Goal: Find contact information: Find contact information

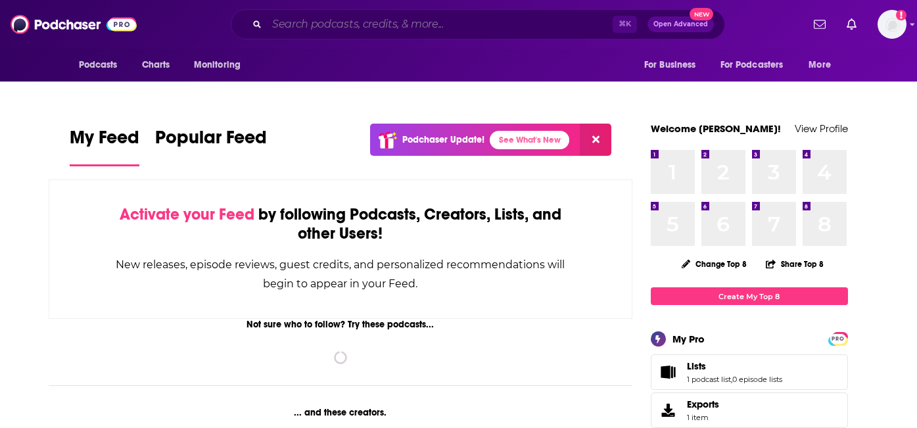
click at [397, 26] on input "Search podcasts, credits, & more..." at bounding box center [440, 24] width 346 height 21
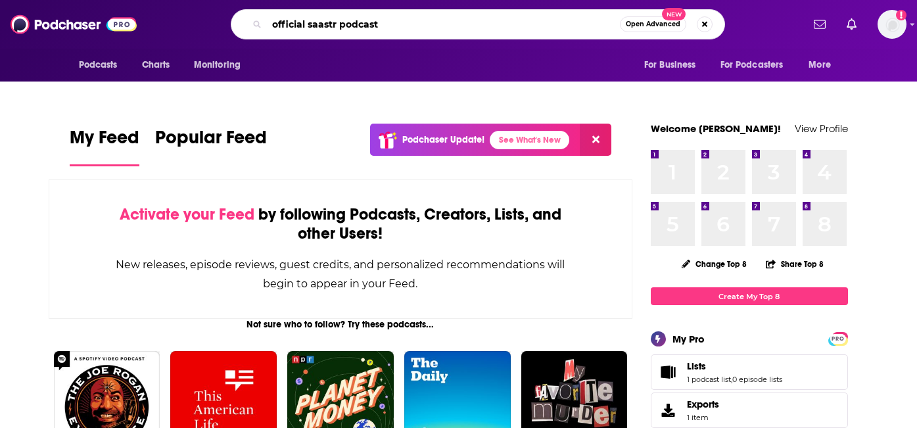
type input "official saastr podcast"
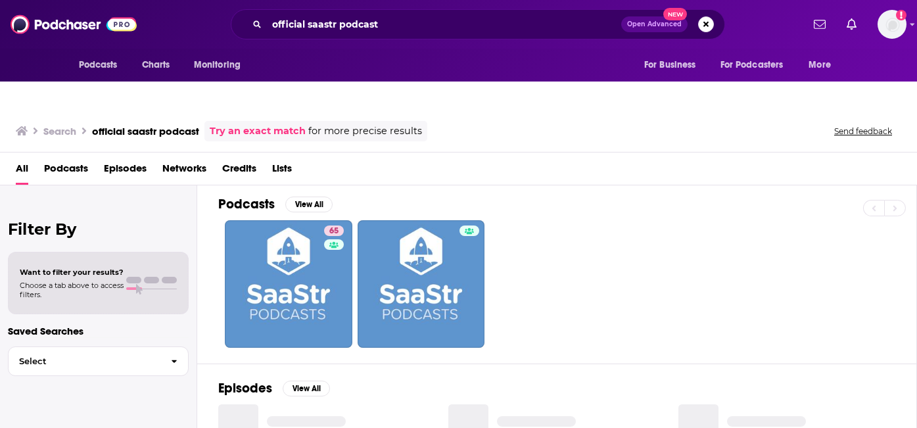
scroll to position [6, 0]
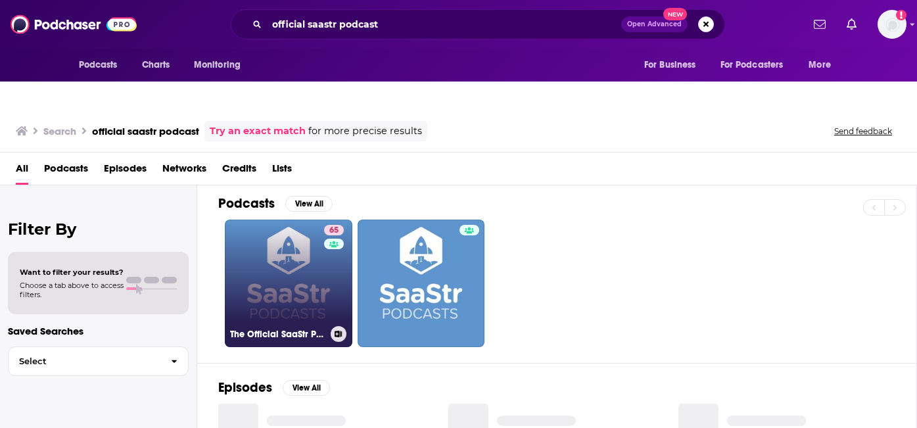
click at [294, 267] on link "65 The Official SaaStr Podcast: SaaS | Founders | Investors" at bounding box center [288, 282] width 127 height 127
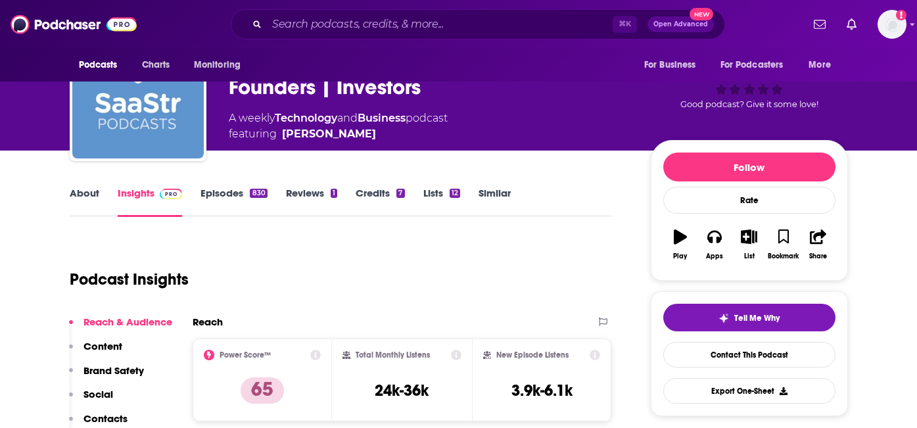
scroll to position [89, 0]
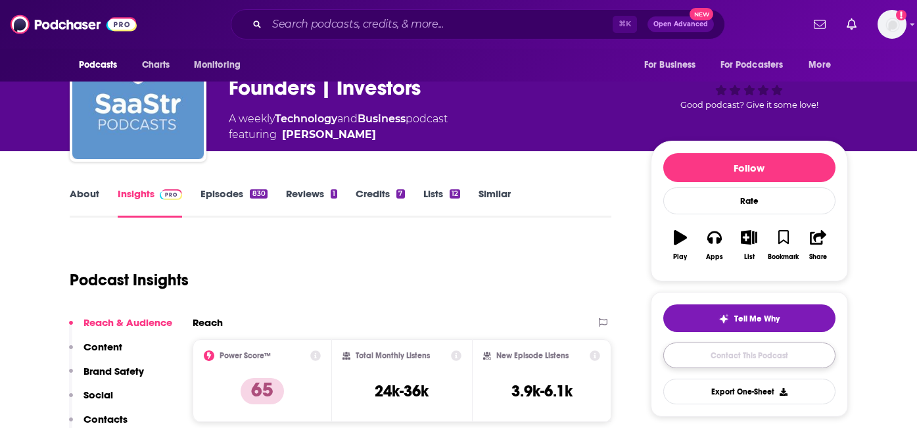
click at [779, 342] on link "Contact This Podcast" at bounding box center [749, 355] width 172 height 26
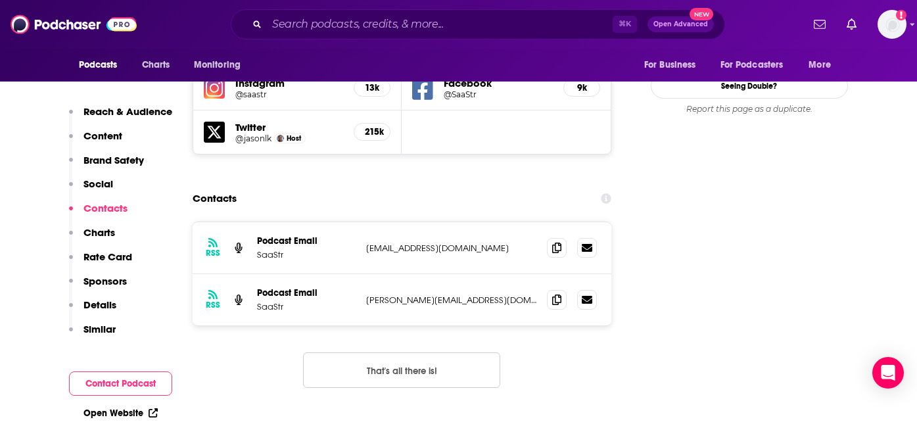
scroll to position [1589, 0]
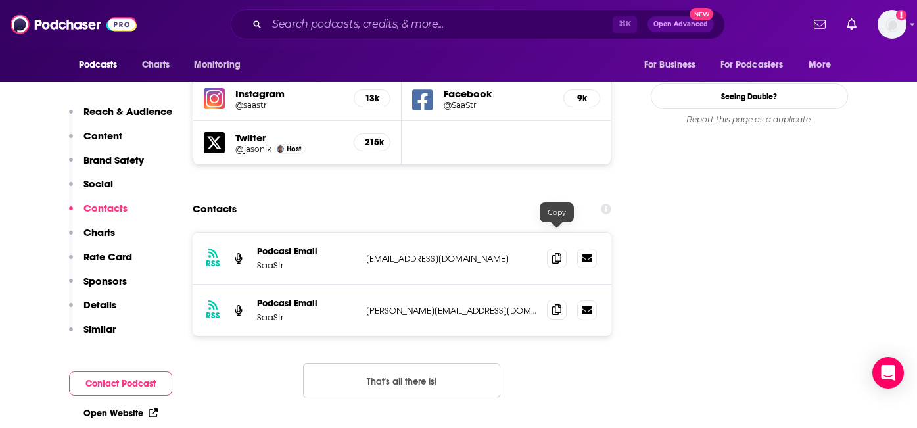
click at [556, 304] on icon at bounding box center [556, 309] width 9 height 11
click at [555, 252] on icon at bounding box center [556, 257] width 9 height 11
